Goal: Transaction & Acquisition: Purchase product/service

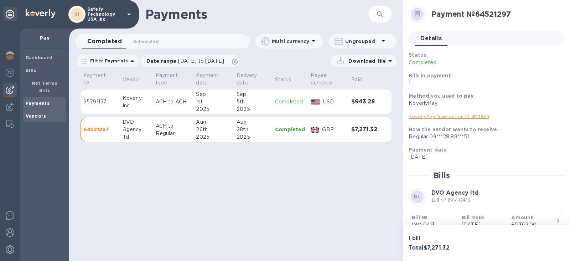
click at [31, 113] on b "Vendors" at bounding box center [36, 115] width 21 height 5
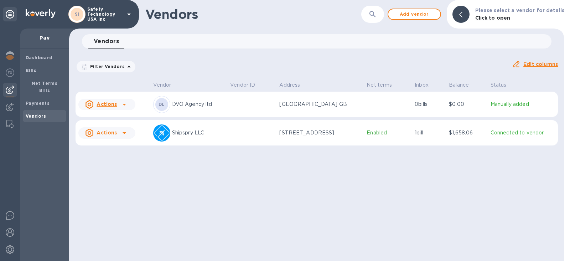
click at [379, 135] on p "Enabled" at bounding box center [387, 132] width 42 height 7
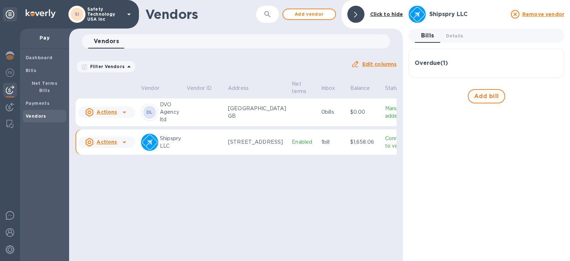
click at [436, 61] on h3 "Overdue ( 1 )" at bounding box center [431, 63] width 33 height 7
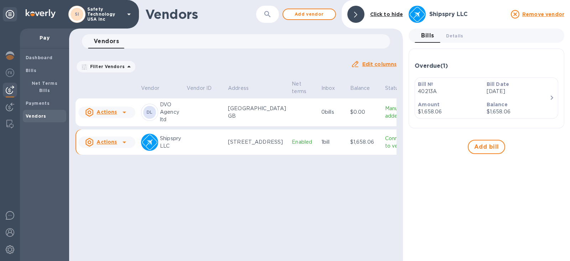
click at [437, 81] on p "Bill №" at bounding box center [449, 83] width 63 height 7
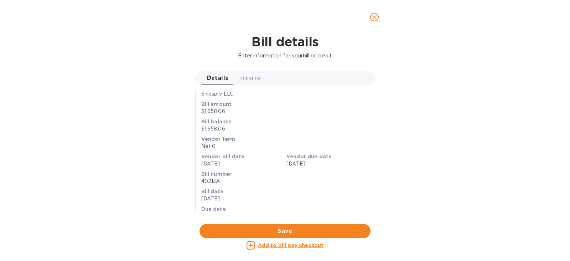
scroll to position [90, 0]
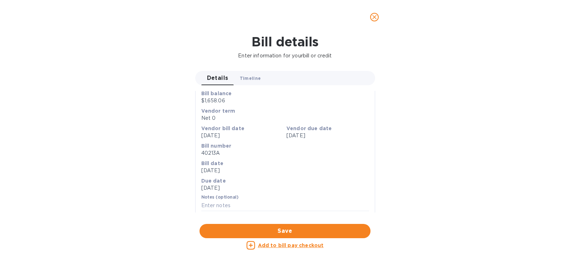
click at [249, 79] on span "Timeline 0" at bounding box center [250, 77] width 21 height 7
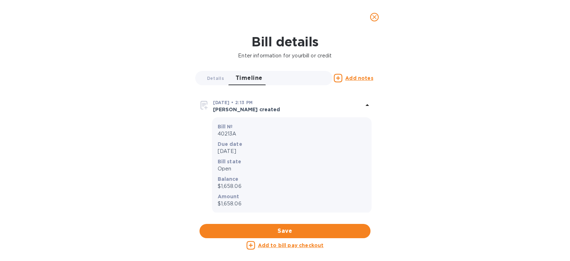
scroll to position [1, 0]
click at [212, 78] on span "Details 0" at bounding box center [215, 77] width 17 height 7
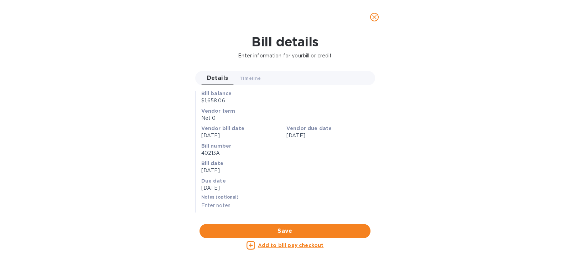
drag, startPoint x: 296, startPoint y: 246, endPoint x: 299, endPoint y: 251, distance: 6.1
click at [296, 246] on u "Add to bill pay checkout" at bounding box center [291, 245] width 66 height 6
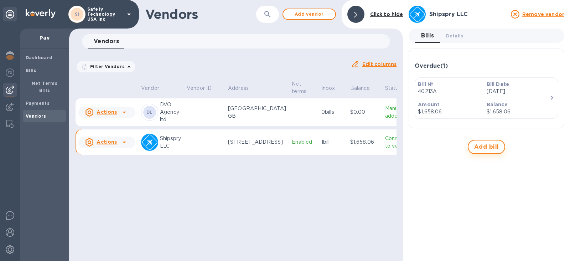
click at [488, 146] on span "Add bill" at bounding box center [486, 146] width 25 height 9
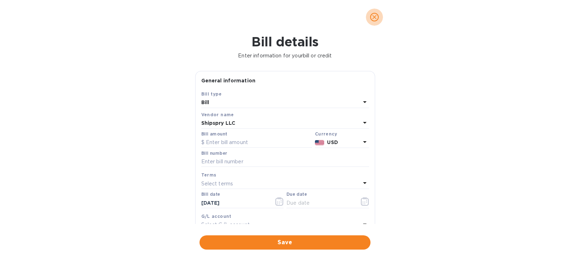
click at [376, 15] on icon "close" at bounding box center [374, 17] width 7 height 7
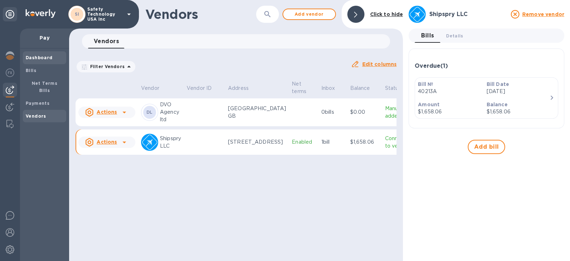
click at [33, 57] on b "Dashboard" at bounding box center [39, 57] width 27 height 5
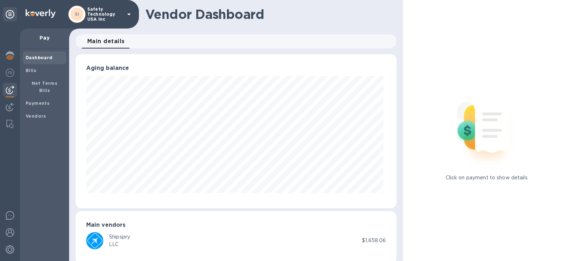
scroll to position [9, 0]
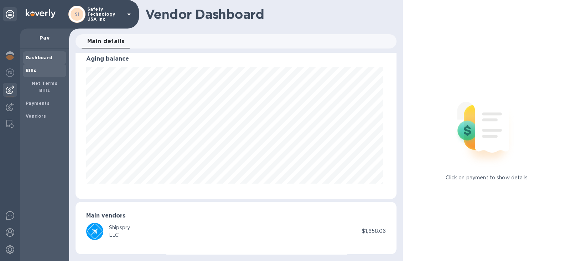
click at [31, 70] on b "Bills" at bounding box center [31, 70] width 11 height 5
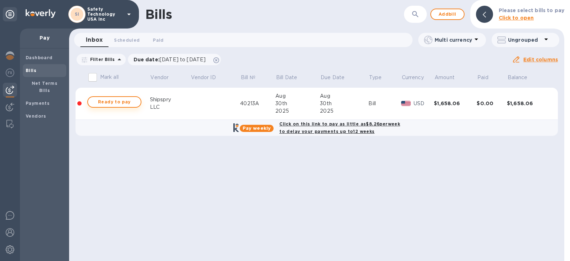
click at [105, 100] on span "Ready to pay" at bounding box center [114, 102] width 41 height 9
checkbox input "true"
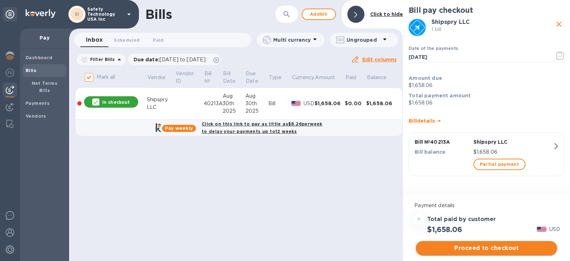
click at [481, 249] on span "Proceed to checkout" at bounding box center [486, 248] width 130 height 9
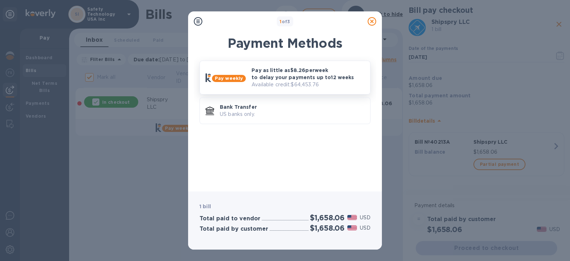
click at [290, 74] on p "Pay as little as $8.26 per week to delay your payments up to 12 weeks" at bounding box center [307, 74] width 113 height 14
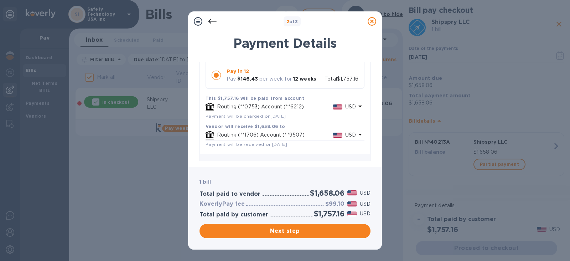
scroll to position [130, 0]
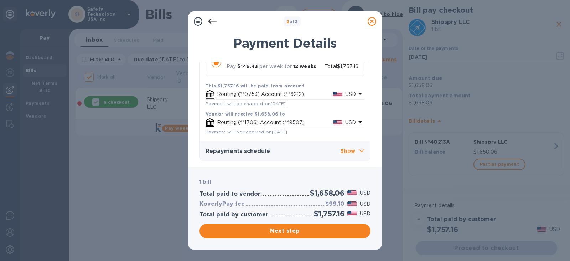
click at [359, 151] on icon at bounding box center [362, 150] width 6 height 3
click at [358, 121] on icon at bounding box center [360, 122] width 4 height 2
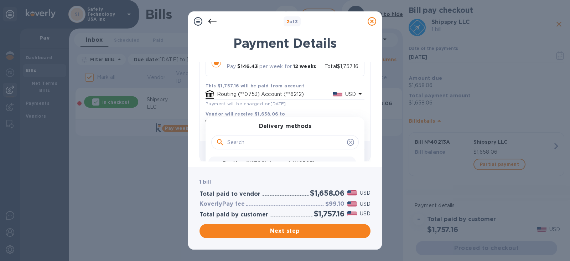
scroll to position [165, 0]
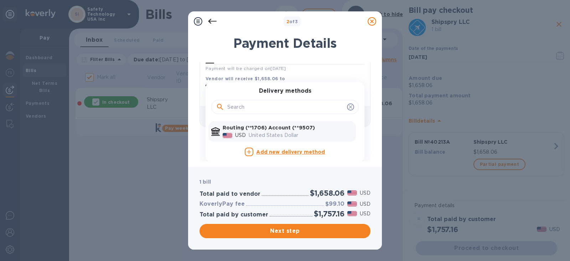
click at [374, 25] on icon at bounding box center [372, 21] width 9 height 9
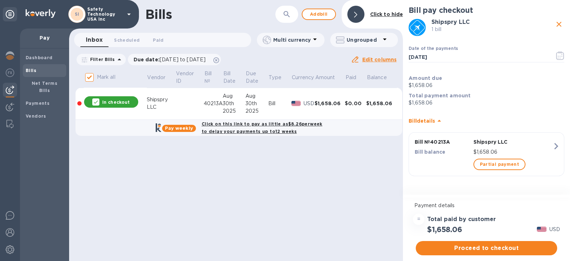
click at [556, 146] on icon "button" at bounding box center [555, 146] width 13 height 13
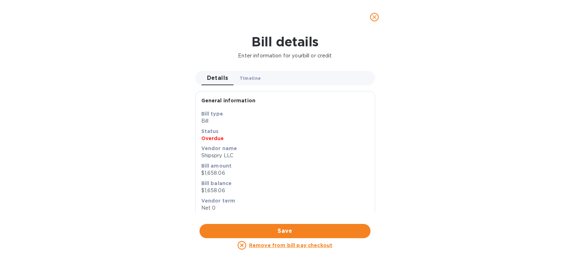
click at [252, 76] on span "Timeline 0" at bounding box center [250, 77] width 21 height 7
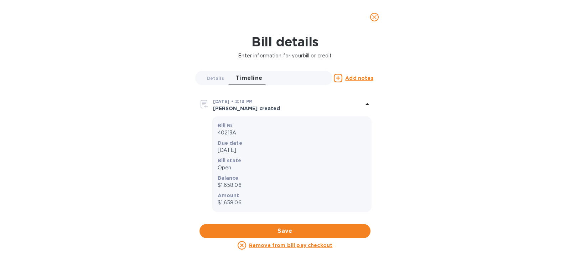
scroll to position [1, 0]
click at [210, 75] on span "Details 0" at bounding box center [215, 77] width 17 height 7
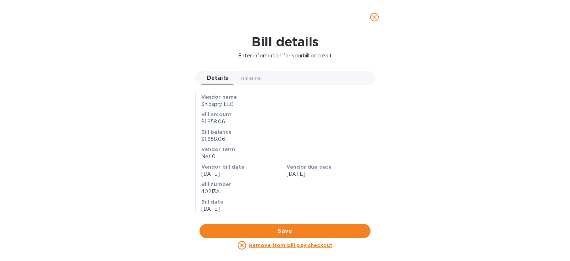
scroll to position [90, 0]
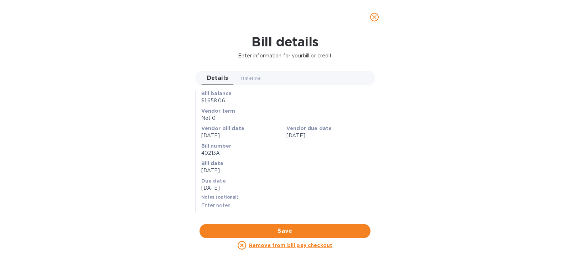
click at [374, 18] on icon "close" at bounding box center [374, 17] width 7 height 7
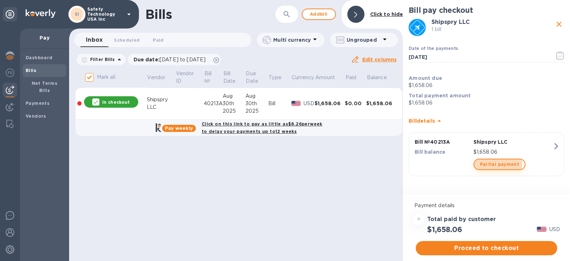
click at [495, 164] on span "Partial payment" at bounding box center [499, 164] width 39 height 9
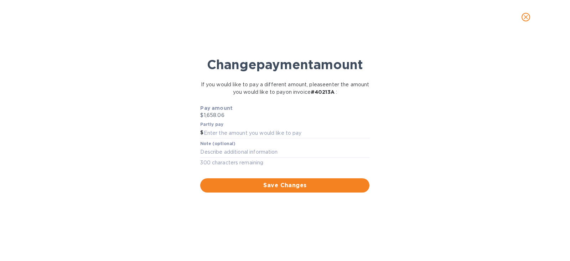
click at [528, 17] on icon "close" at bounding box center [525, 17] width 7 height 7
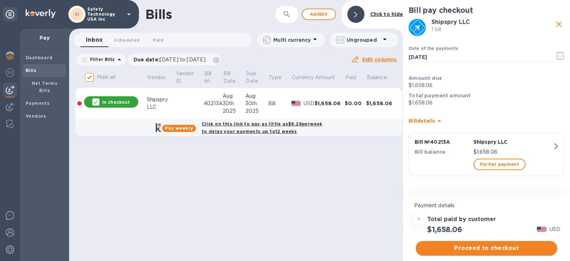
click at [474, 246] on span "Proceed to checkout" at bounding box center [486, 248] width 130 height 9
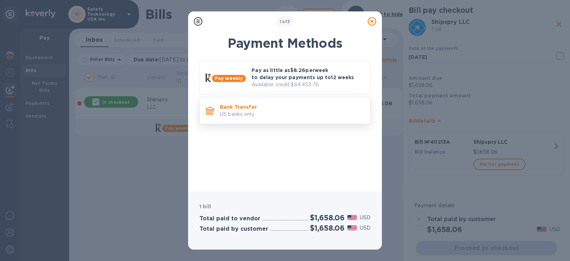
click at [275, 115] on p "US banks only." at bounding box center [292, 113] width 145 height 7
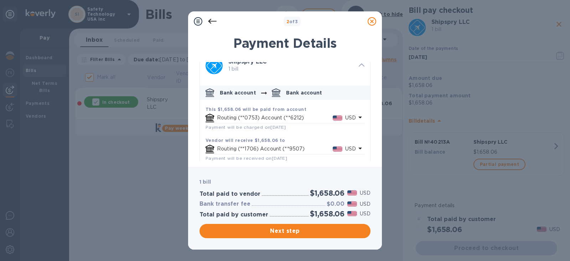
scroll to position [17, 0]
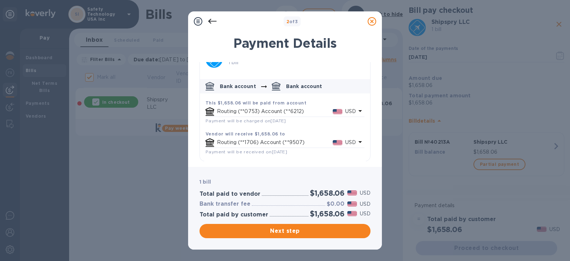
click at [358, 142] on icon "default-method" at bounding box center [360, 141] width 9 height 9
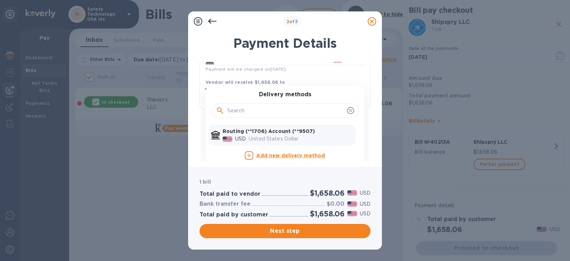
scroll to position [73, 0]
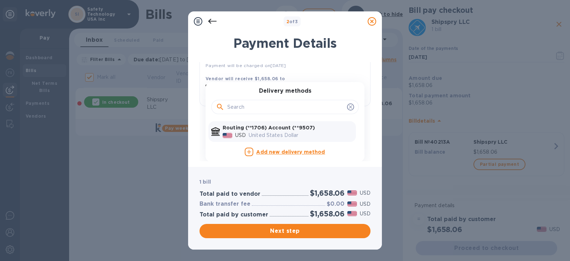
click at [371, 22] on icon at bounding box center [372, 21] width 9 height 9
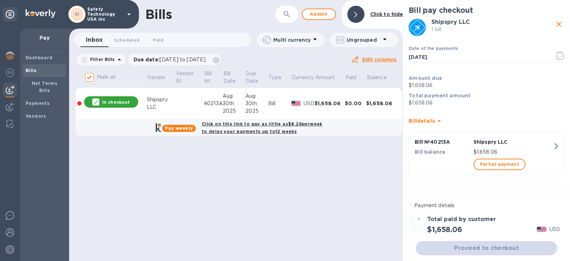
scroll to position [17, 0]
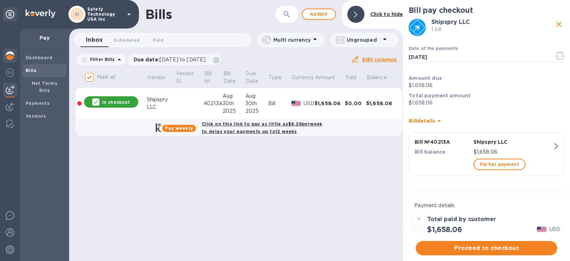
click at [12, 56] on img at bounding box center [10, 55] width 9 height 9
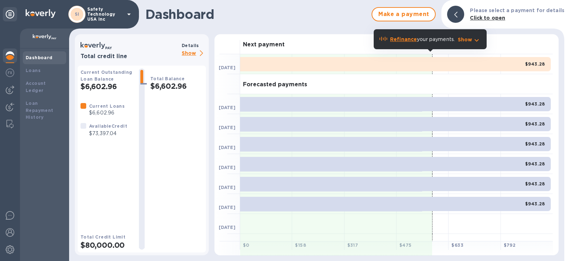
click at [190, 52] on p "Show" at bounding box center [194, 53] width 24 height 9
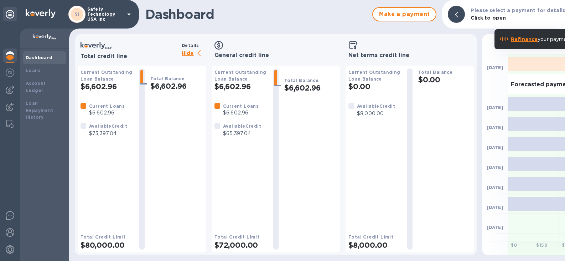
click at [374, 124] on div "Available Credit $8,000.00" at bounding box center [374, 161] width 53 height 119
click at [358, 86] on h2 "$0.00" at bounding box center [374, 86] width 53 height 9
click at [43, 68] on div "Loans" at bounding box center [45, 70] width 38 height 7
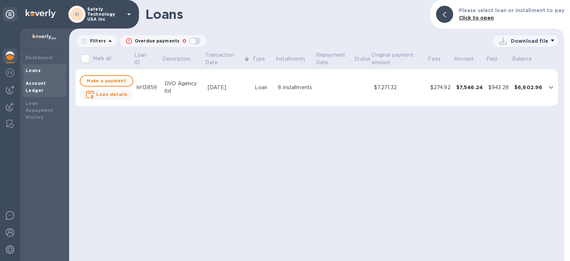
click at [45, 85] on b "Account Ledger" at bounding box center [36, 86] width 20 height 12
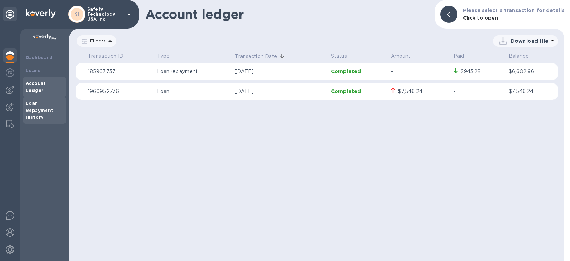
click at [37, 102] on b "Loan Repayment History" at bounding box center [40, 110] width 28 height 20
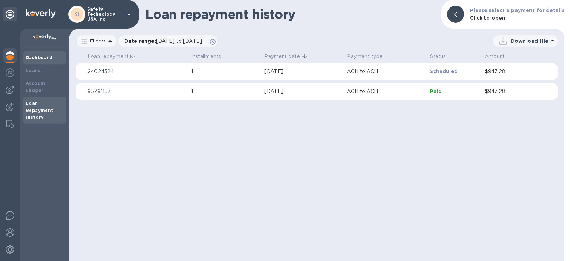
click at [40, 59] on b "Dashboard" at bounding box center [39, 57] width 27 height 5
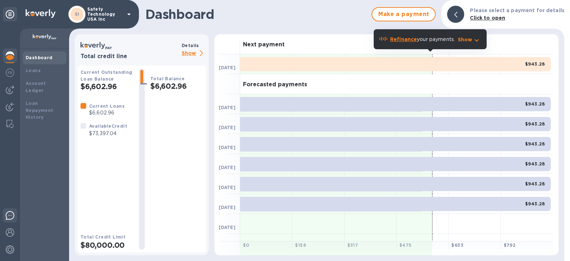
click at [6, 216] on img at bounding box center [10, 215] width 9 height 9
click at [42, 70] on div "Loans" at bounding box center [45, 70] width 38 height 7
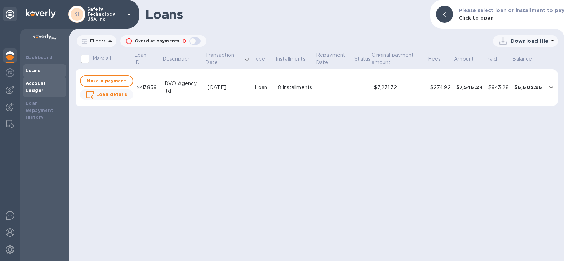
click at [44, 81] on b "Account Ledger" at bounding box center [36, 86] width 20 height 12
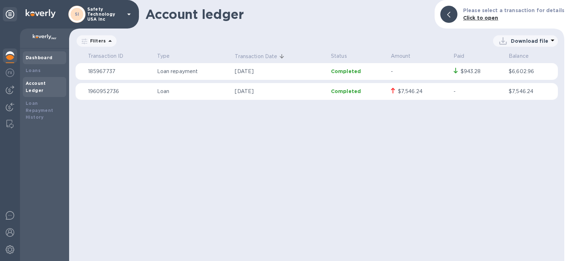
click at [41, 62] on div "Dashboard" at bounding box center [44, 57] width 43 height 13
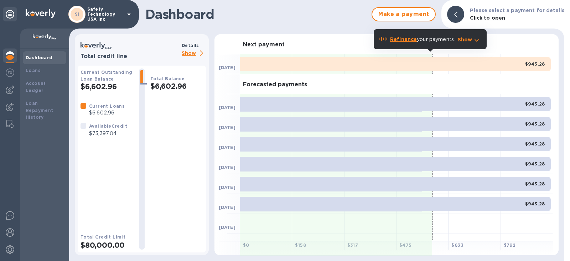
click at [190, 52] on p "Show" at bounding box center [194, 53] width 24 height 9
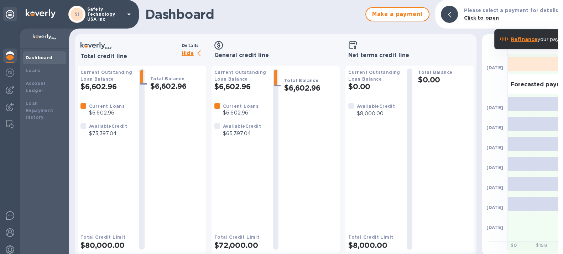
click at [351, 106] on div at bounding box center [351, 106] width 6 height 6
click at [381, 14] on span "Make a payment" at bounding box center [397, 14] width 51 height 9
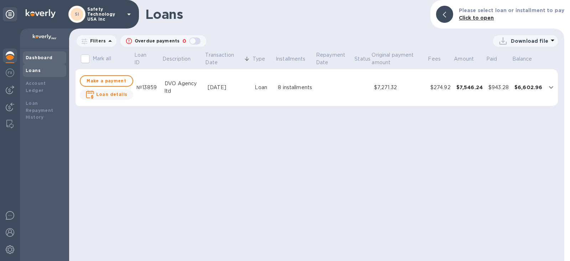
click at [39, 62] on div "Dashboard" at bounding box center [44, 57] width 43 height 13
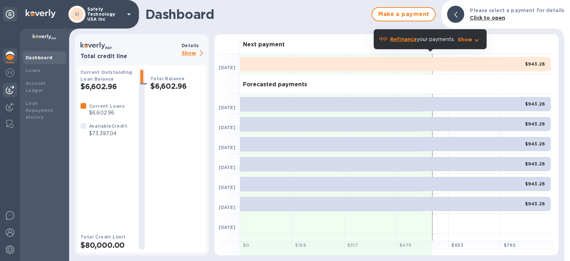
click at [14, 89] on img at bounding box center [10, 89] width 9 height 9
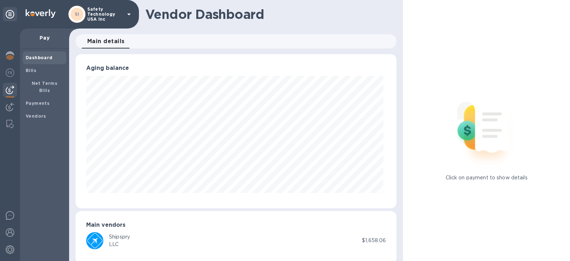
scroll to position [355965, 355800]
click at [42, 83] on b "Net Terms Bills" at bounding box center [45, 86] width 26 height 12
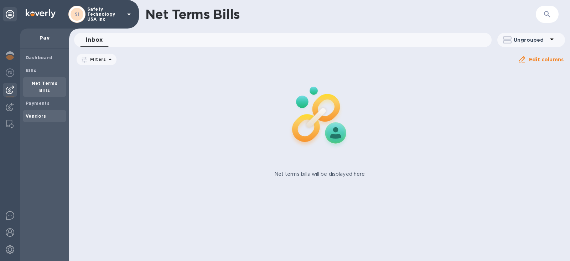
click at [39, 113] on b "Vendors" at bounding box center [36, 115] width 21 height 5
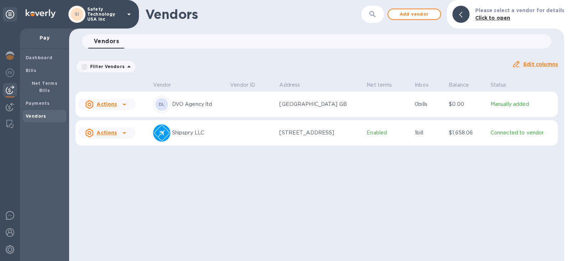
click at [130, 139] on div "Actions" at bounding box center [107, 133] width 60 height 14
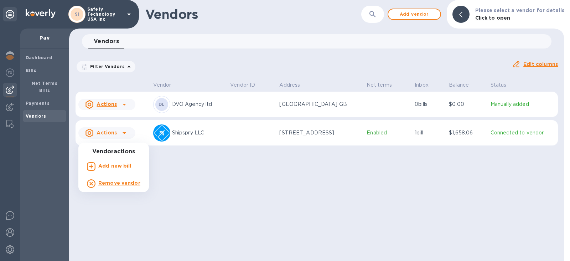
click at [217, 139] on div at bounding box center [285, 130] width 570 height 261
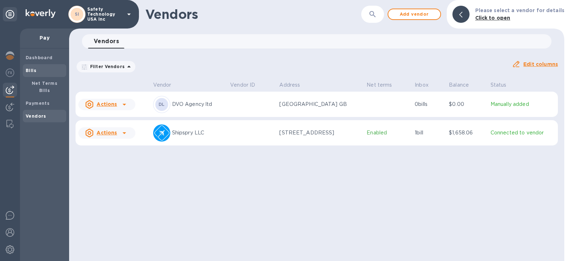
click at [33, 70] on b "Bills" at bounding box center [31, 70] width 11 height 5
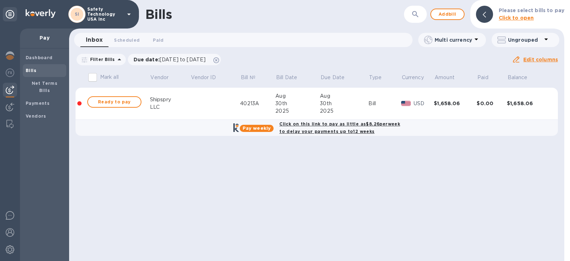
click at [476, 39] on icon at bounding box center [476, 39] width 4 height 2
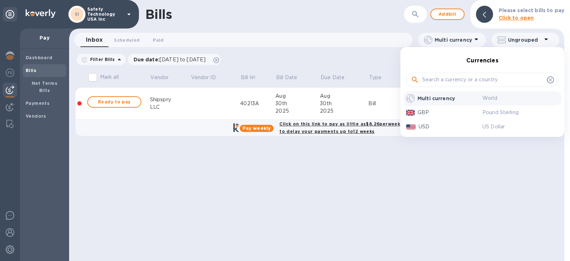
click at [476, 39] on div at bounding box center [285, 130] width 570 height 261
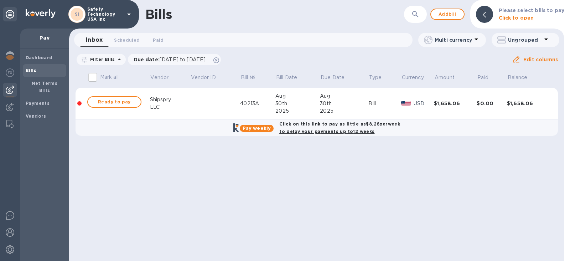
click at [550, 39] on icon at bounding box center [546, 39] width 9 height 9
click at [550, 39] on div at bounding box center [285, 130] width 570 height 261
click at [37, 83] on b "Net Terms Bills" at bounding box center [45, 86] width 26 height 12
